Goal: Information Seeking & Learning: Check status

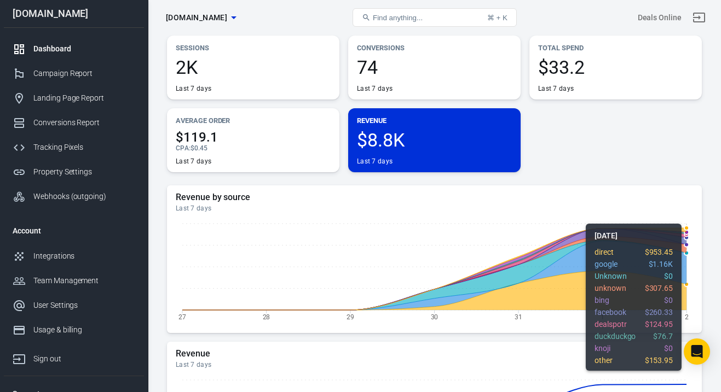
scroll to position [36, 0]
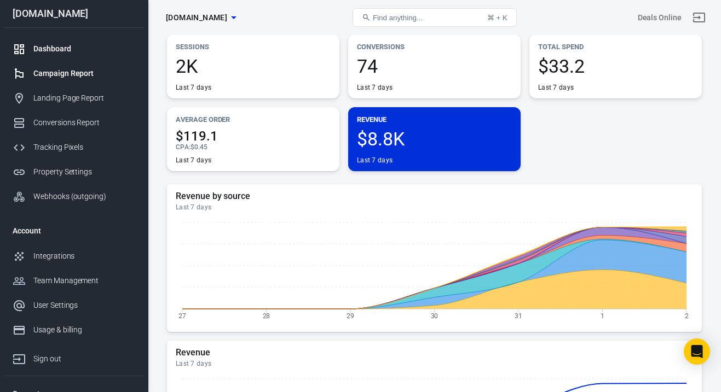
click at [79, 73] on div "Campaign Report" at bounding box center [84, 73] width 102 height 11
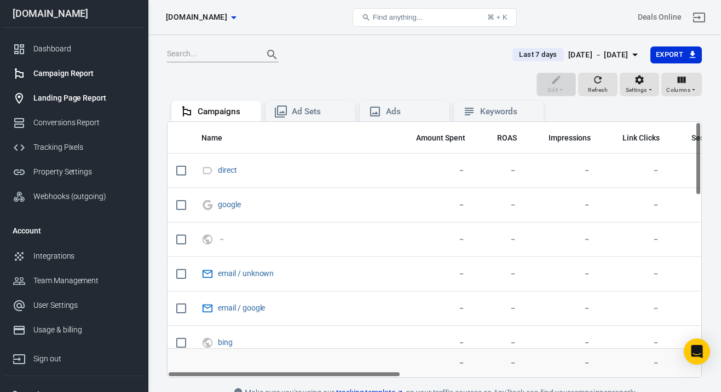
click at [80, 89] on link "Landing Page Report" at bounding box center [74, 98] width 140 height 25
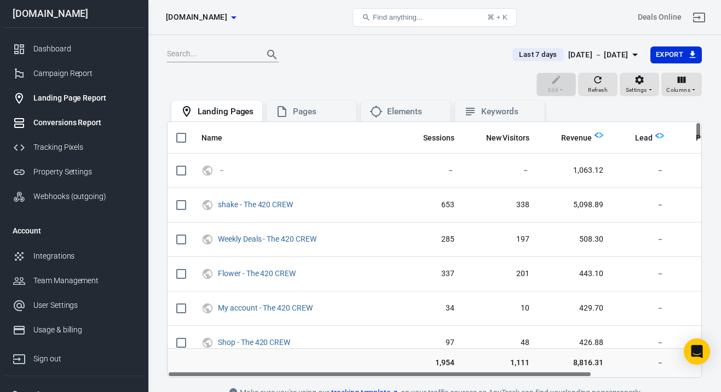
click at [84, 128] on div "Conversions Report" at bounding box center [84, 122] width 102 height 11
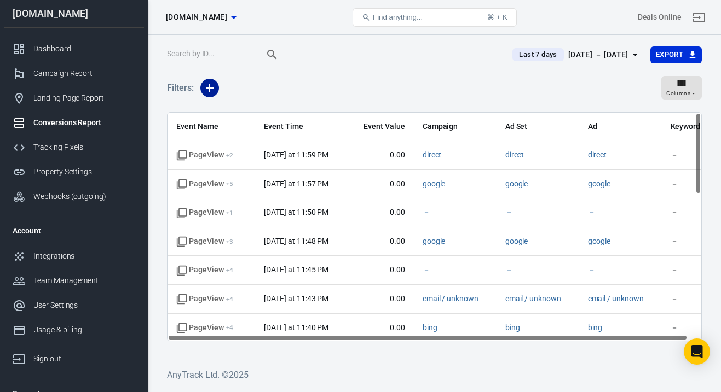
click at [206, 95] on button "button" at bounding box center [209, 88] width 19 height 19
click at [603, 51] on div at bounding box center [360, 196] width 721 height 392
click at [596, 55] on div "[DATE] － [DATE]" at bounding box center [598, 55] width 60 height 14
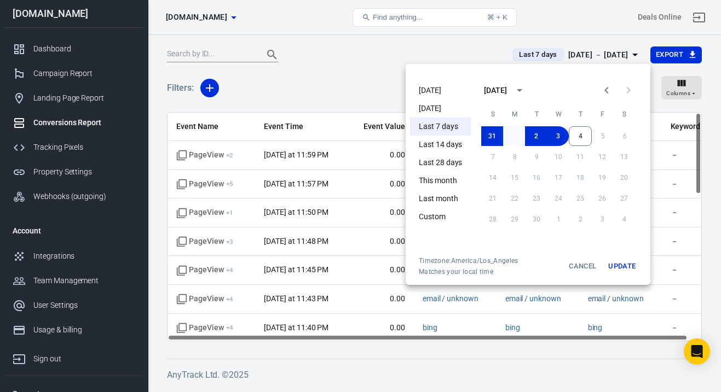
click at [508, 133] on button "1" at bounding box center [514, 136] width 22 height 20
click at [581, 136] on button "4" at bounding box center [580, 136] width 23 height 20
click at [628, 269] on button "Update" at bounding box center [621, 267] width 35 height 20
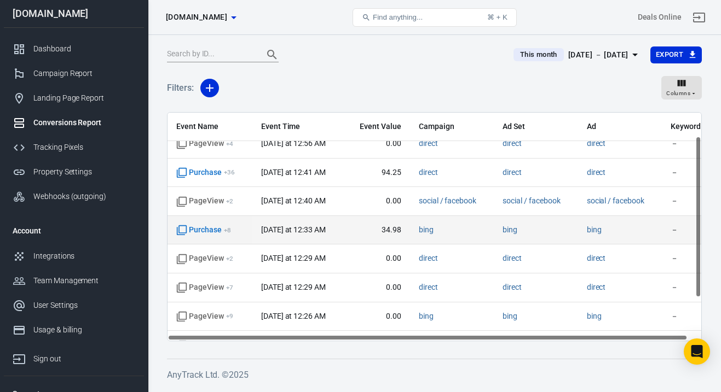
scroll to position [94, 0]
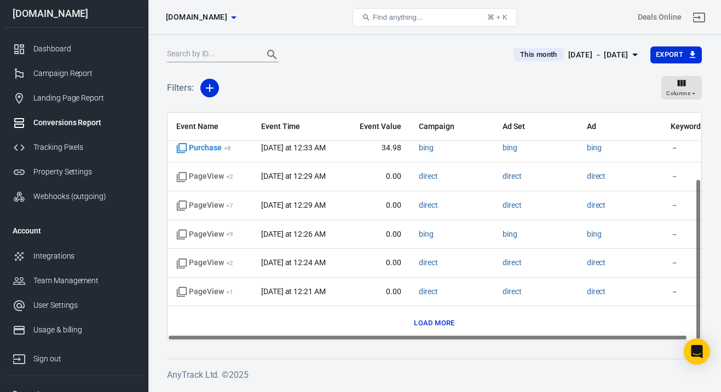
click at [438, 327] on button "Load more" at bounding box center [434, 323] width 46 height 17
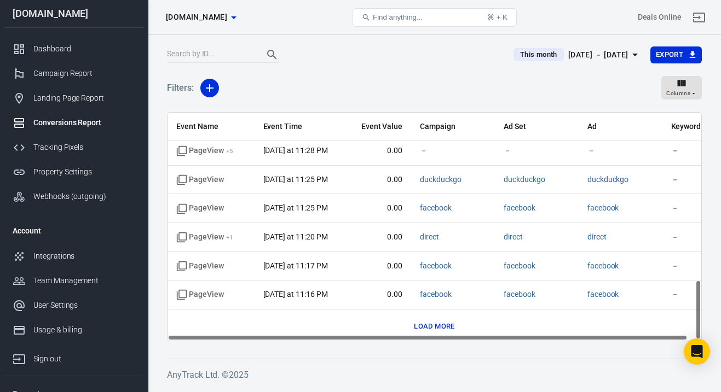
scroll to position [0, 0]
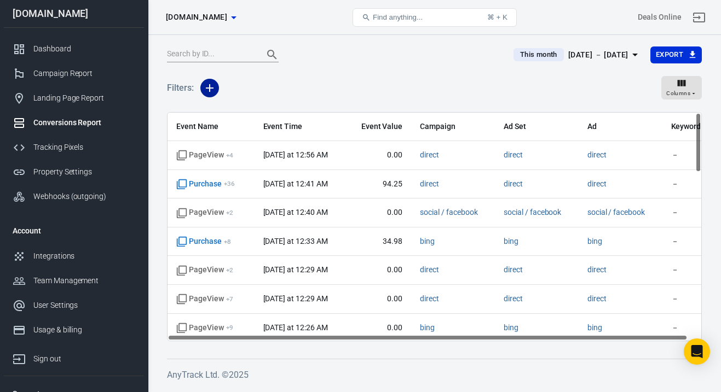
click at [210, 87] on icon "button" at bounding box center [209, 88] width 13 height 13
click at [246, 110] on li "Event Name" at bounding box center [237, 112] width 74 height 20
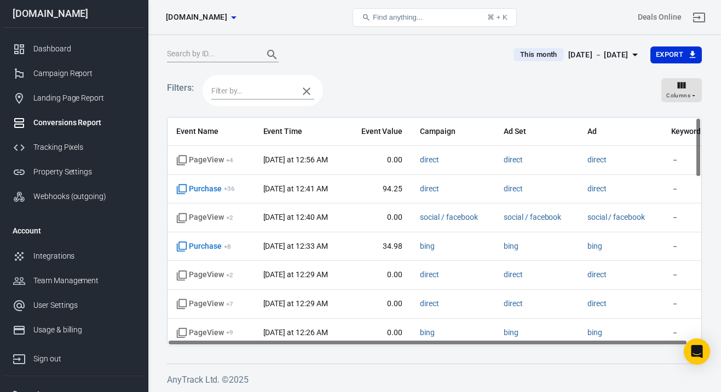
click at [264, 84] on input "text" at bounding box center [252, 91] width 82 height 14
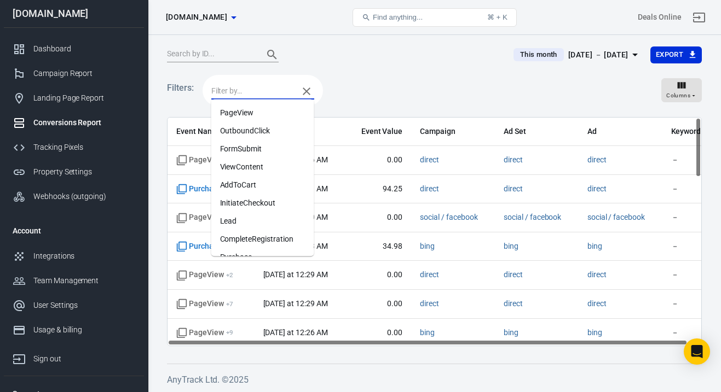
scroll to position [68, 0]
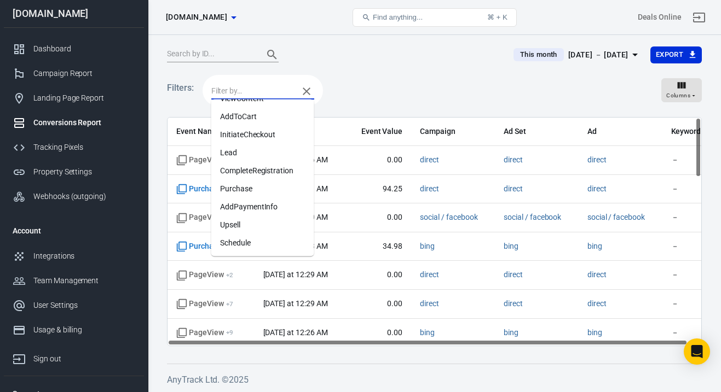
click at [280, 190] on li "Purchase" at bounding box center [262, 189] width 103 height 18
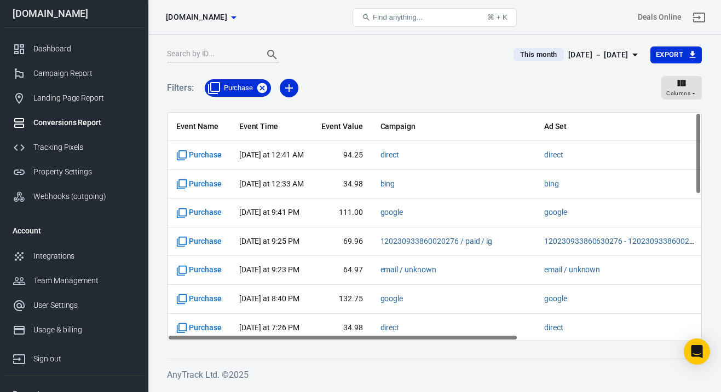
click at [262, 91] on icon at bounding box center [262, 88] width 10 height 10
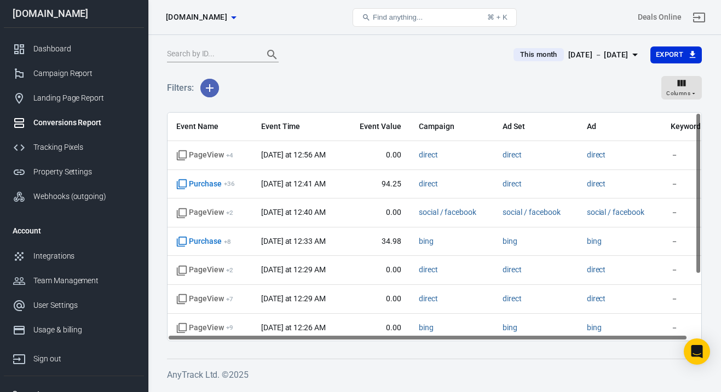
click at [208, 90] on icon "button" at bounding box center [209, 88] width 13 height 13
click at [258, 114] on li "Event Name" at bounding box center [237, 112] width 74 height 20
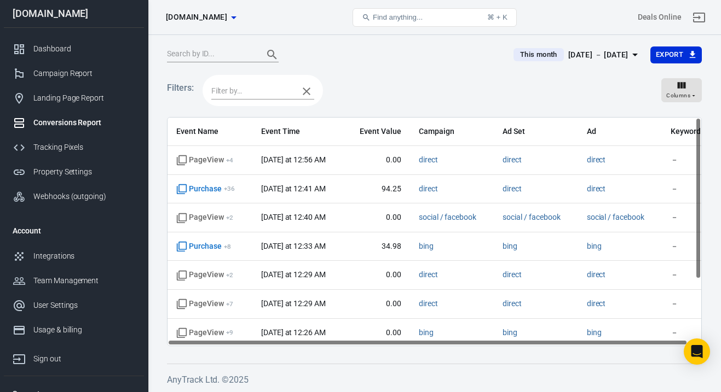
click at [267, 94] on input "text" at bounding box center [252, 91] width 82 height 14
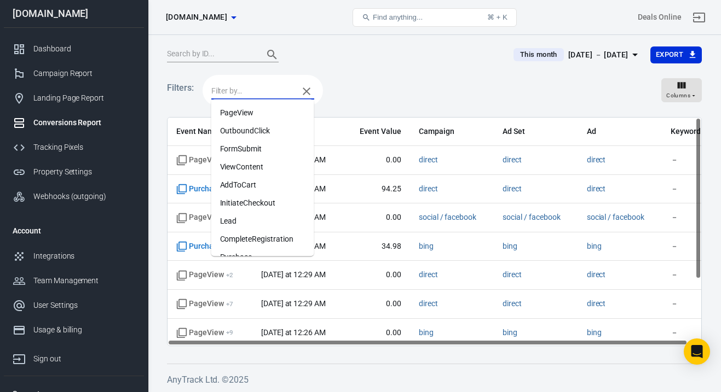
click at [269, 181] on li "AddToCart" at bounding box center [262, 185] width 103 height 18
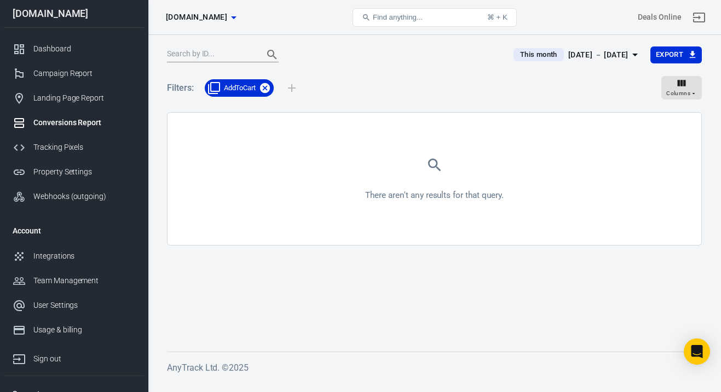
click at [266, 90] on icon at bounding box center [265, 88] width 10 height 10
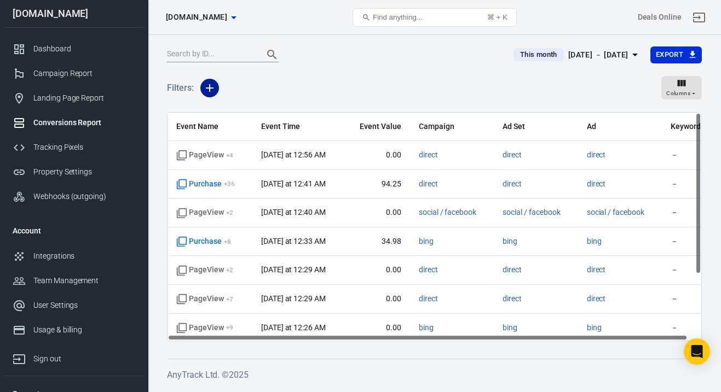
click at [215, 89] on icon "button" at bounding box center [209, 88] width 13 height 13
click at [256, 130] on li "Integration" at bounding box center [237, 131] width 74 height 20
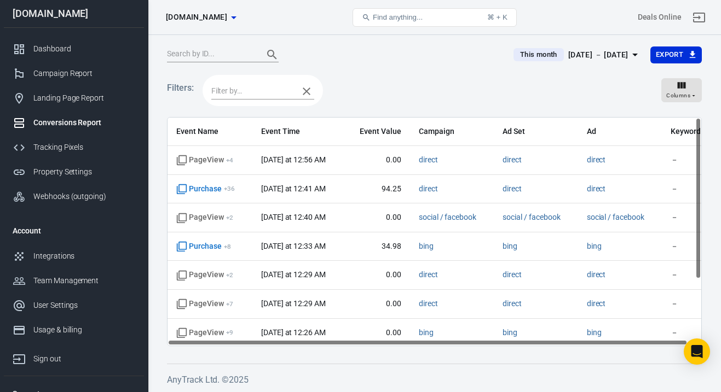
click at [260, 89] on input "text" at bounding box center [252, 91] width 82 height 14
click at [311, 94] on icon "button" at bounding box center [306, 91] width 13 height 13
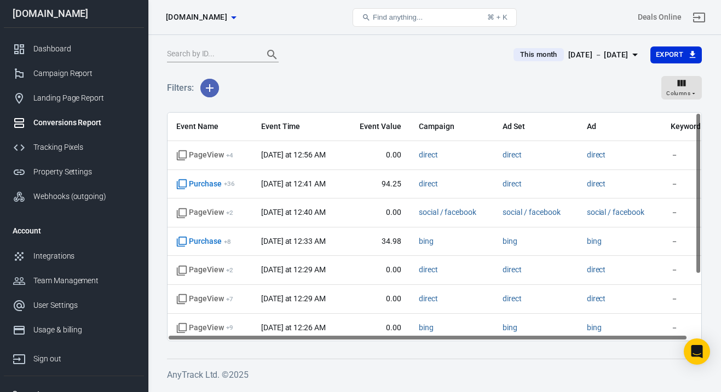
click at [217, 91] on button "button" at bounding box center [209, 88] width 19 height 19
click at [241, 91] on div at bounding box center [360, 196] width 721 height 392
click at [211, 88] on icon "button" at bounding box center [210, 88] width 8 height 8
click at [234, 108] on li "Event Name" at bounding box center [237, 112] width 74 height 20
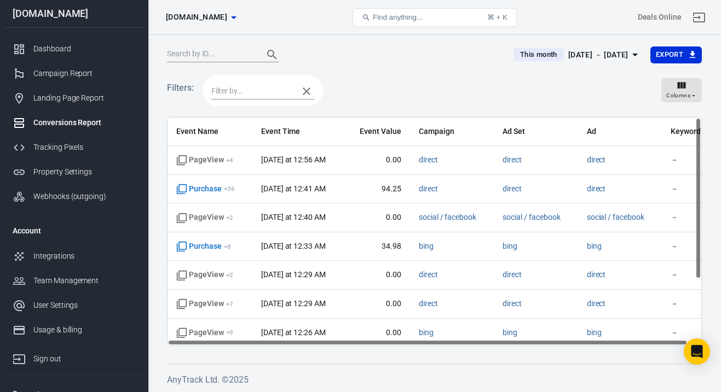
click at [272, 91] on input "text" at bounding box center [252, 91] width 82 height 14
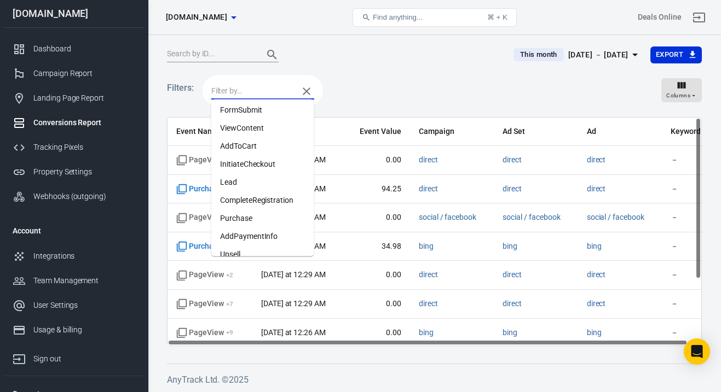
scroll to position [68, 0]
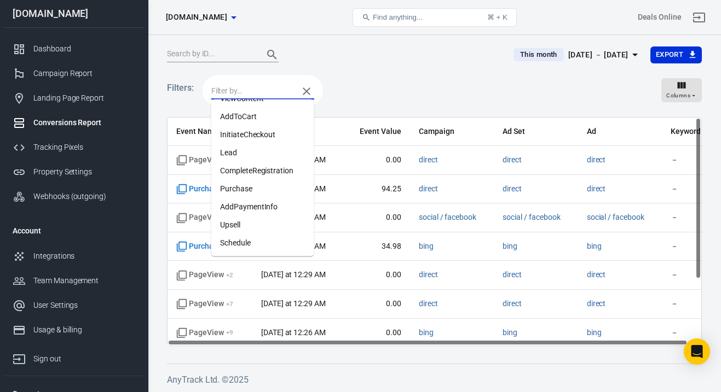
click at [274, 201] on li "AddPaymentInfo" at bounding box center [262, 207] width 103 height 18
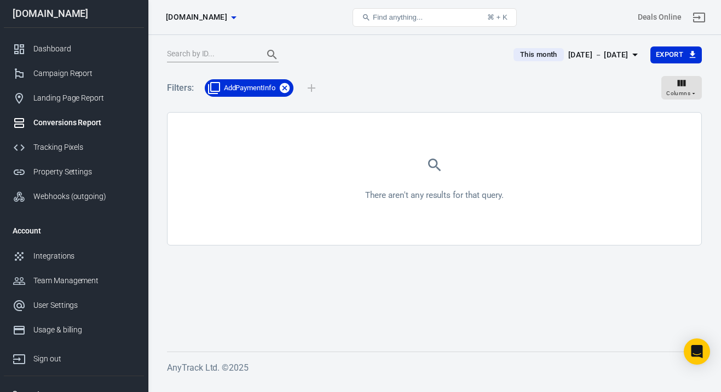
click at [286, 91] on icon at bounding box center [285, 88] width 10 height 10
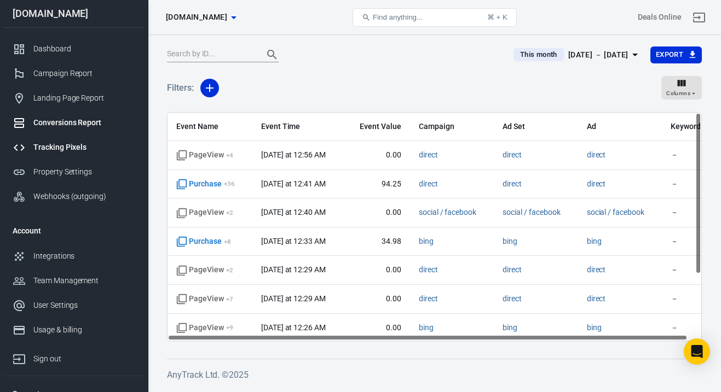
click at [77, 148] on div "Tracking Pixels" at bounding box center [84, 147] width 102 height 11
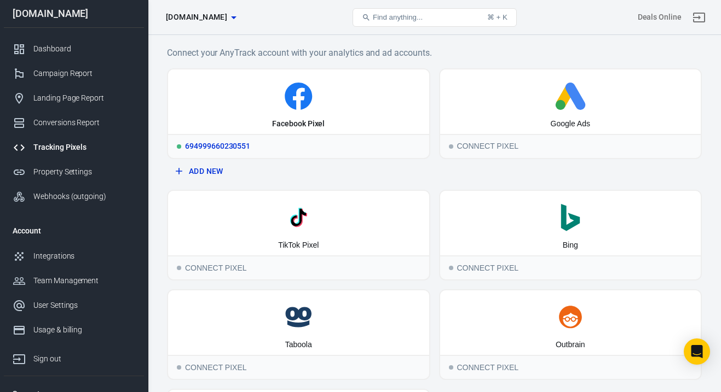
click at [310, 115] on div "Facebook Pixel" at bounding box center [298, 101] width 261 height 65
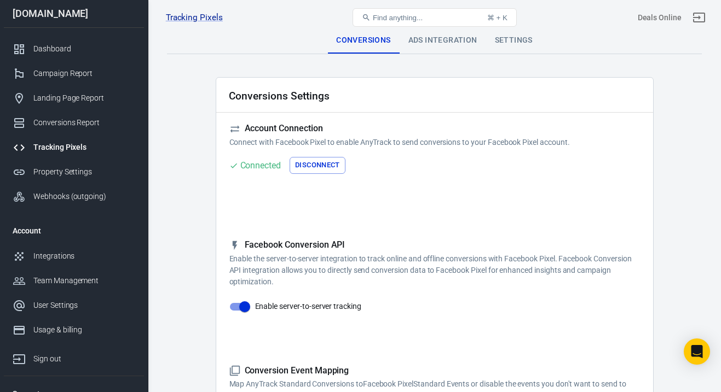
click at [434, 53] on div "Ads Integration" at bounding box center [442, 40] width 86 height 26
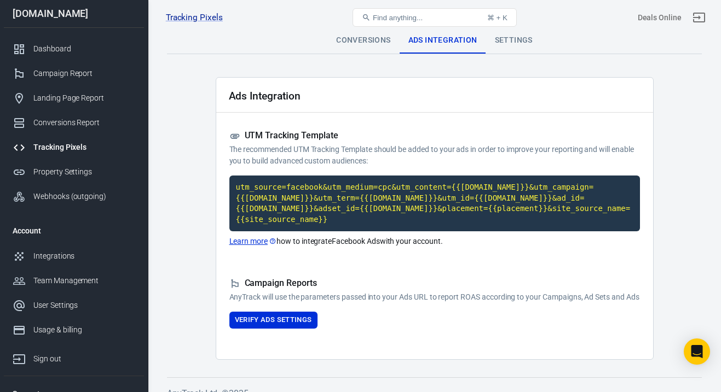
click at [512, 45] on div "Settings" at bounding box center [513, 40] width 55 height 26
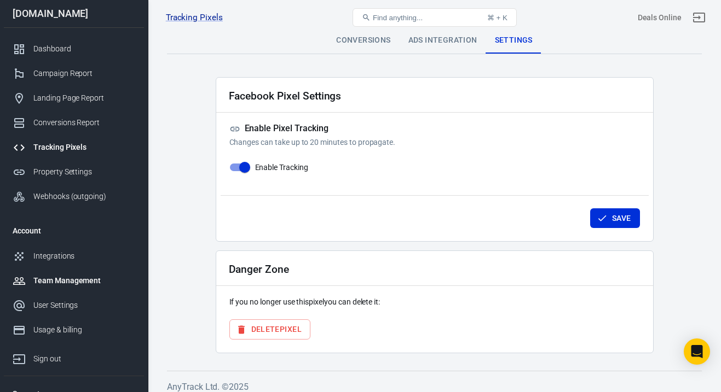
click at [78, 282] on div "Team Management" at bounding box center [84, 280] width 102 height 11
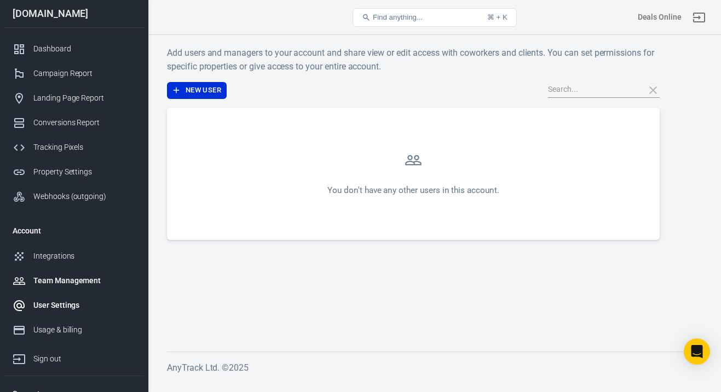
click at [71, 304] on div "User Settings" at bounding box center [84, 305] width 102 height 11
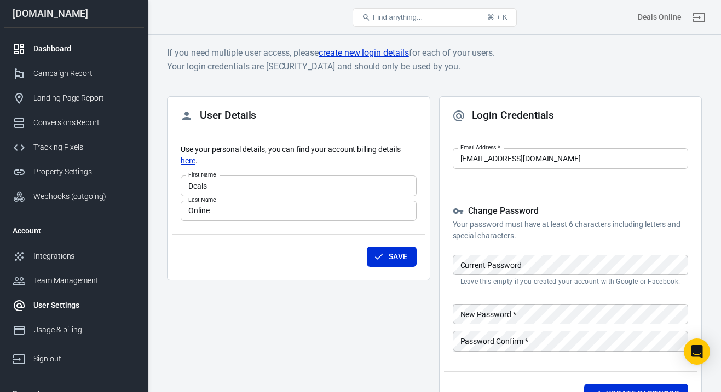
click at [71, 50] on div "Dashboard" at bounding box center [84, 48] width 102 height 11
